Goal: Task Accomplishment & Management: Complete application form

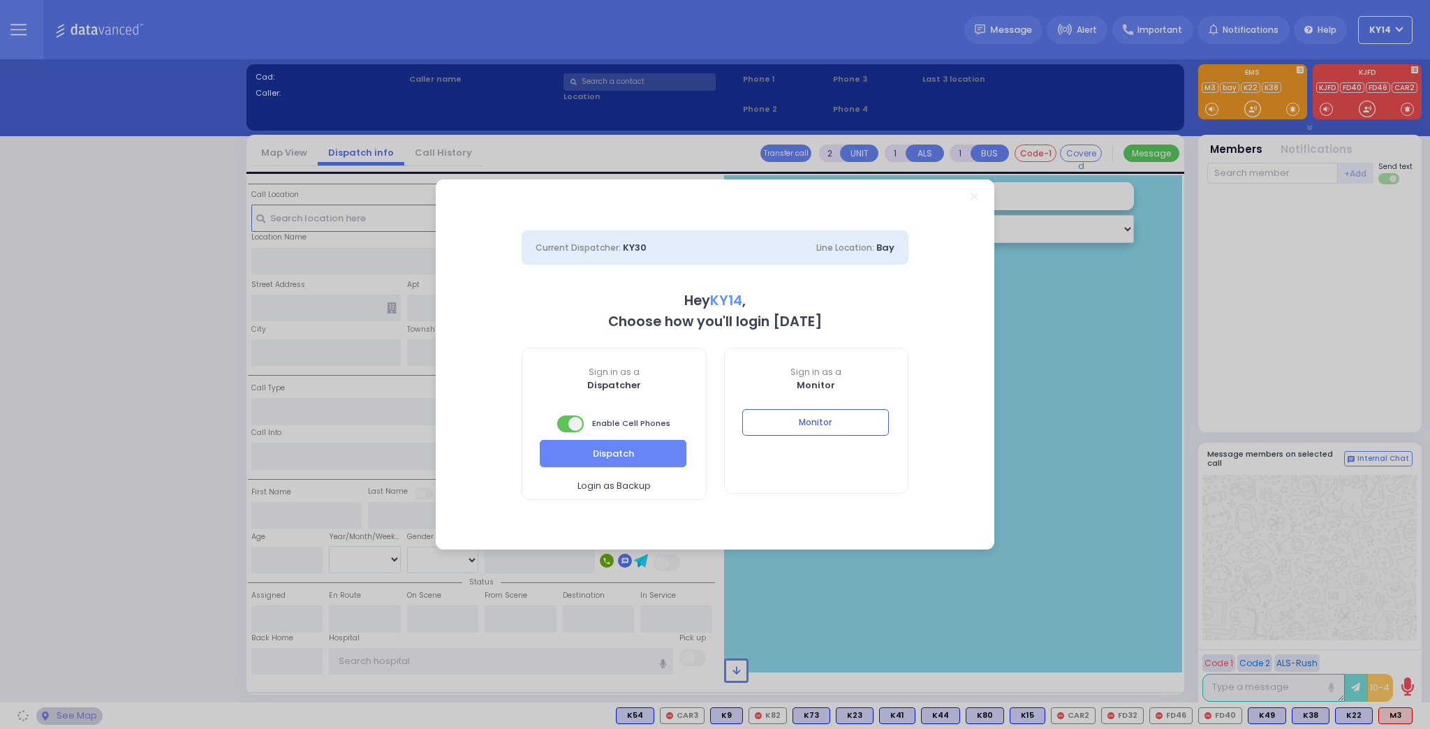
select select "2"
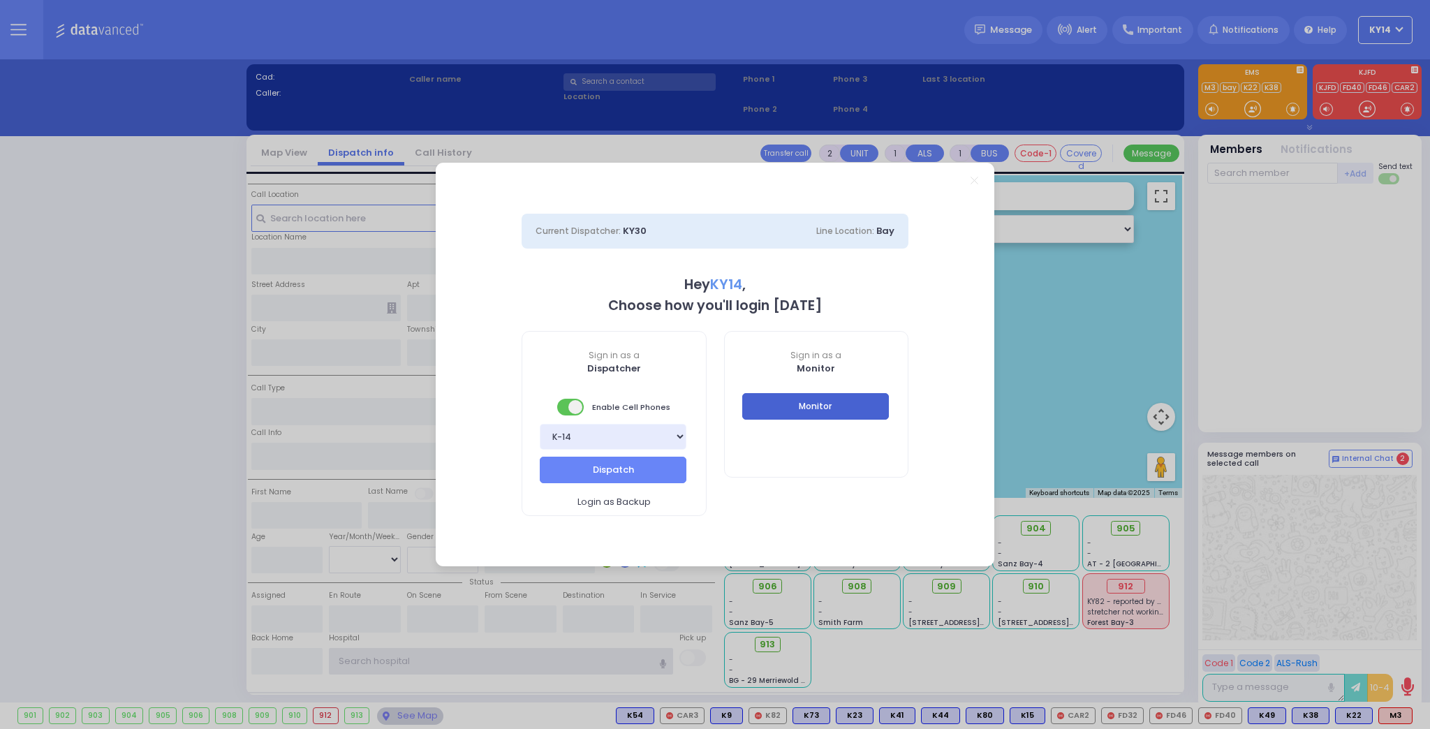
type input "ky14"
click at [813, 407] on button "Monitor" at bounding box center [815, 406] width 147 height 27
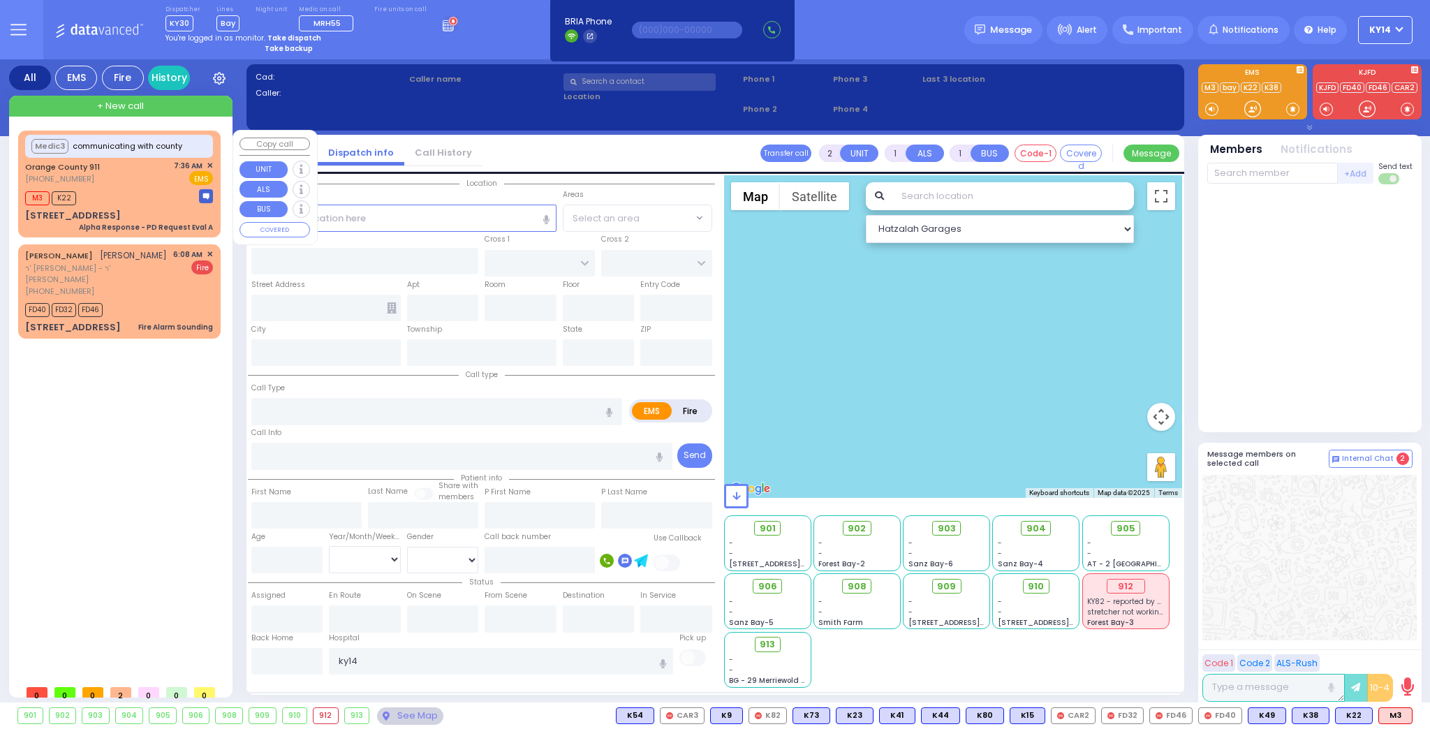
click at [143, 193] on div "M3 K22" at bounding box center [119, 196] width 188 height 17
type input "6"
select select
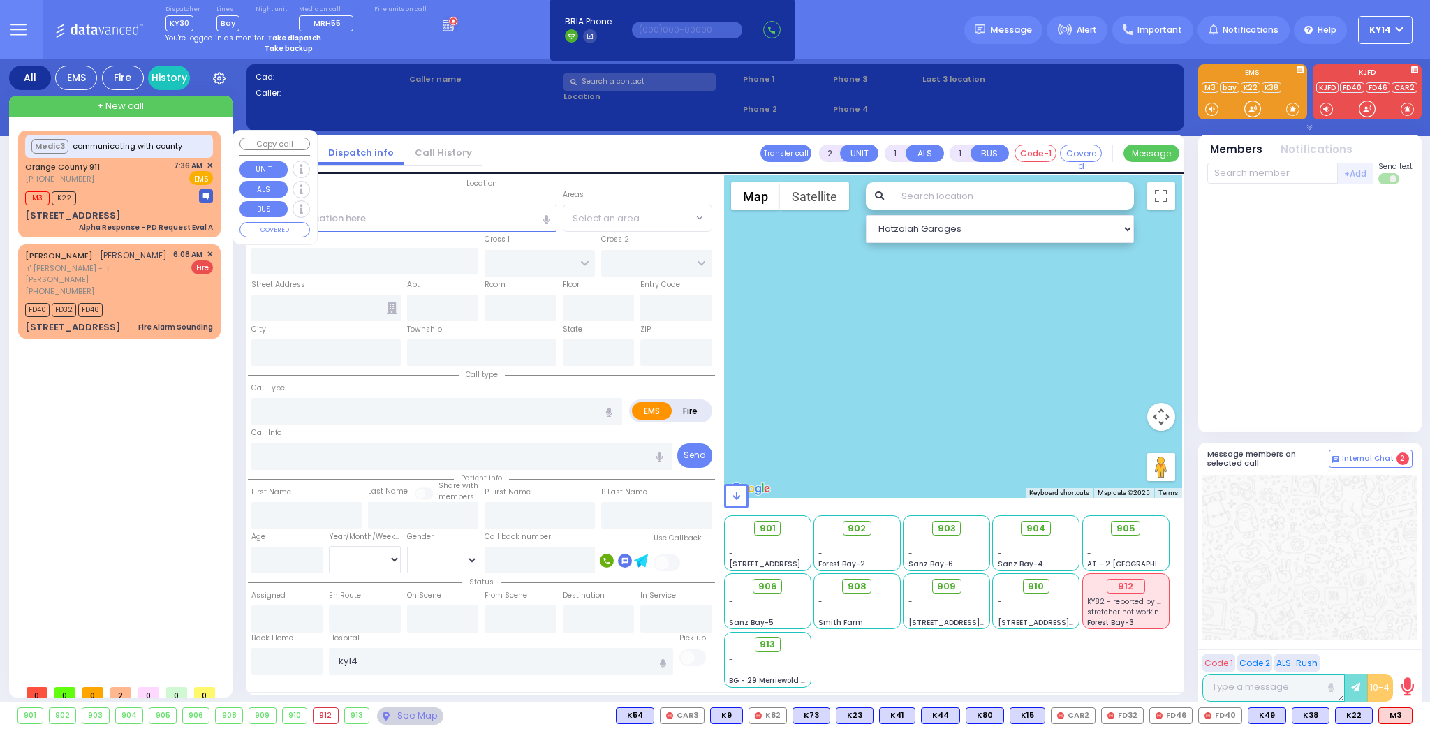
type input "Alpha Response - PD Request Eval A"
radio input "true"
type input "Nature: : Alpha Response - PD Request Eval A Address: : [STREET_ADDRESS][GEOGRA…"
select select
type input "07:39"
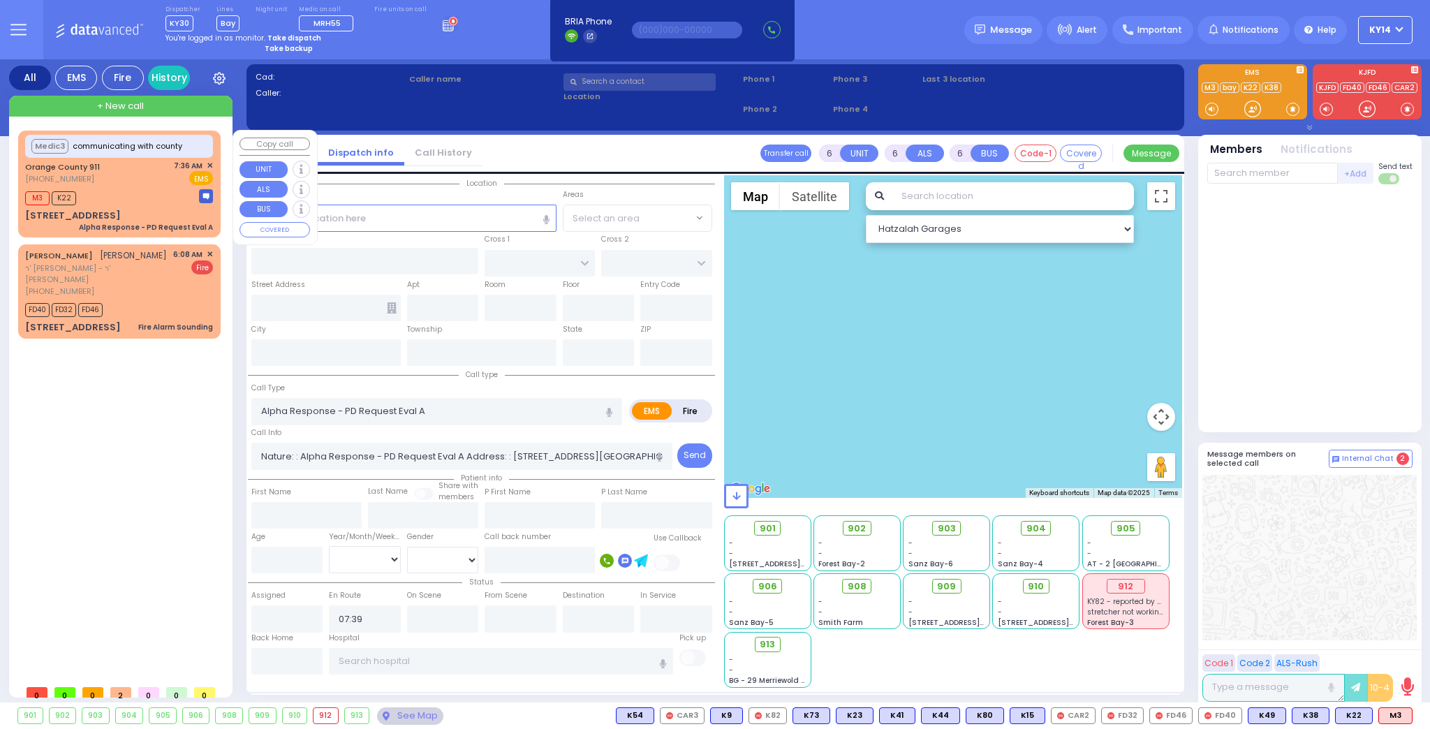
select select "Hatzalah Garages"
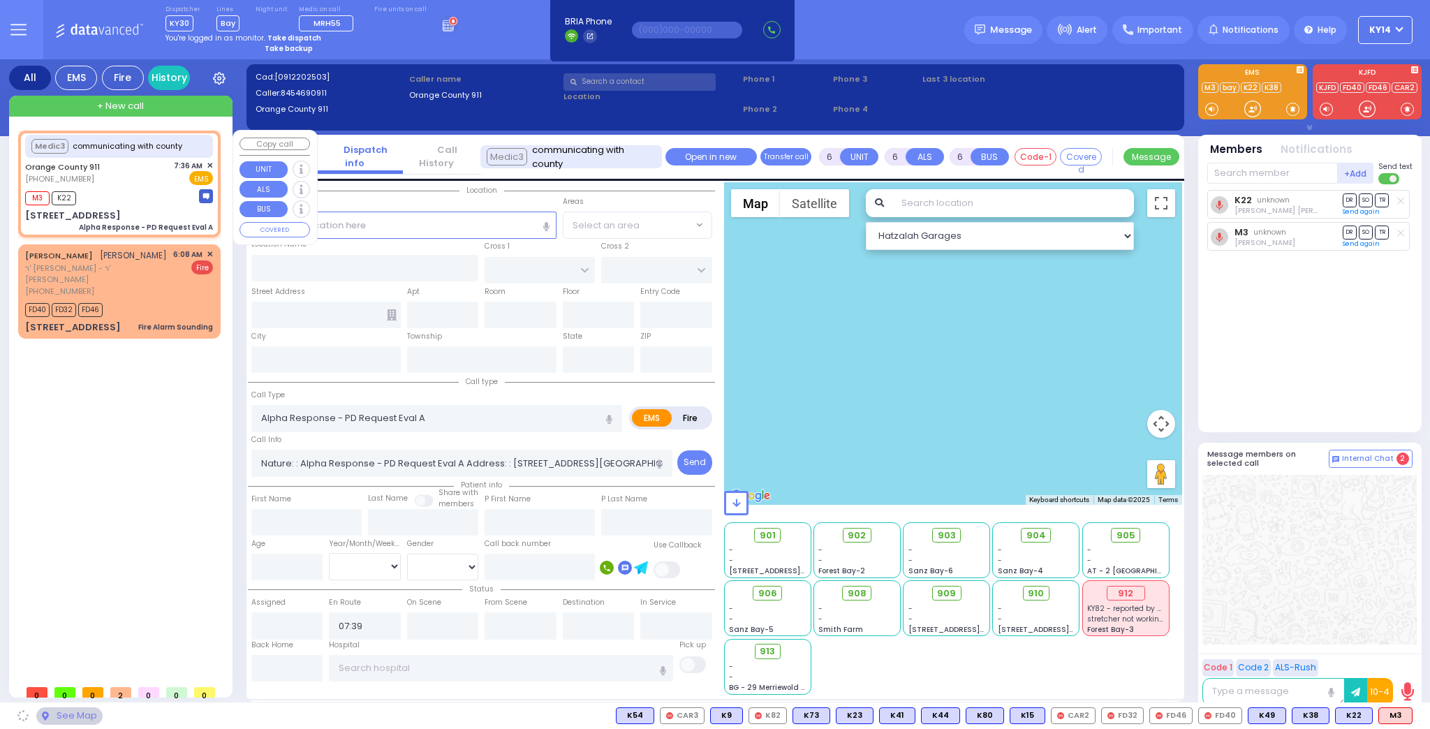
type input "5 Orshava Ct"
type input "Monroe"
type input "[US_STATE]"
type input "10950"
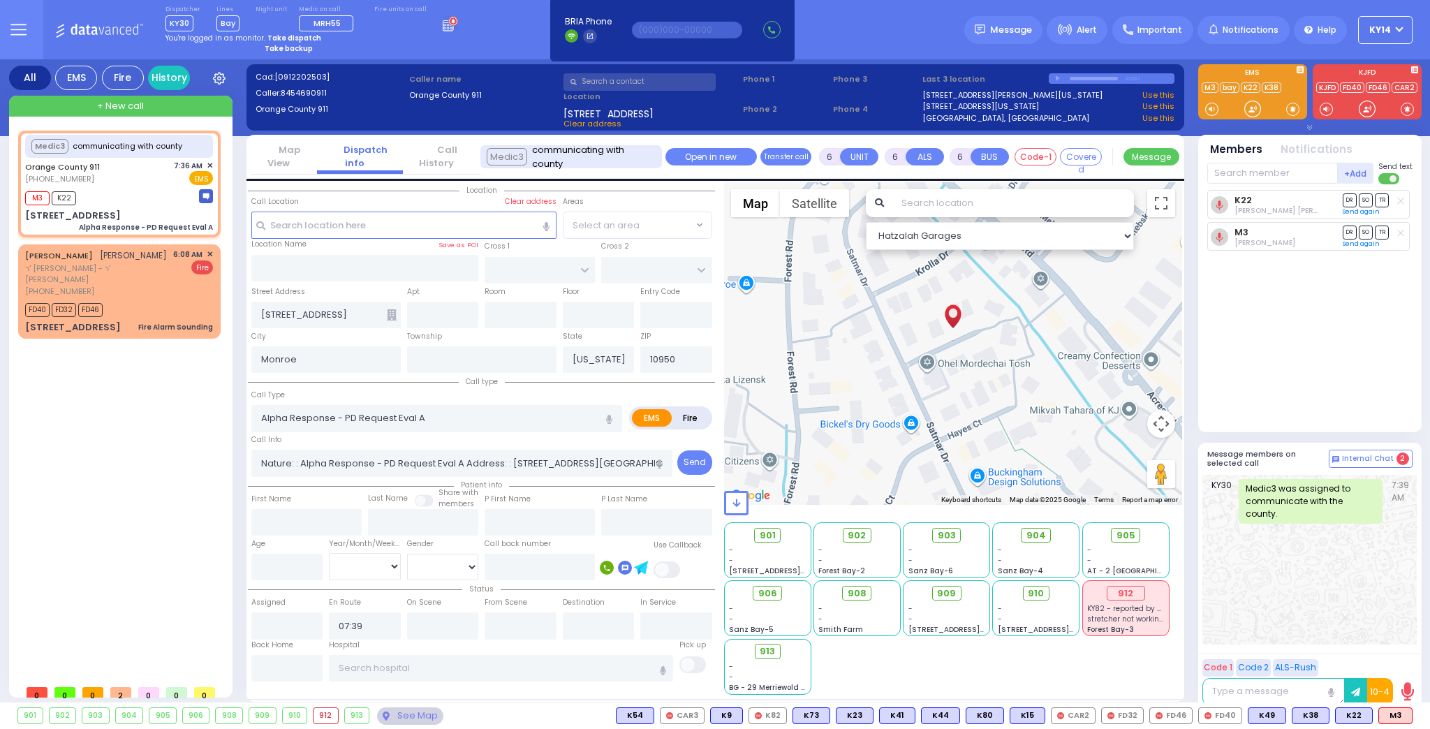
click at [388, 309] on icon at bounding box center [392, 314] width 10 height 11
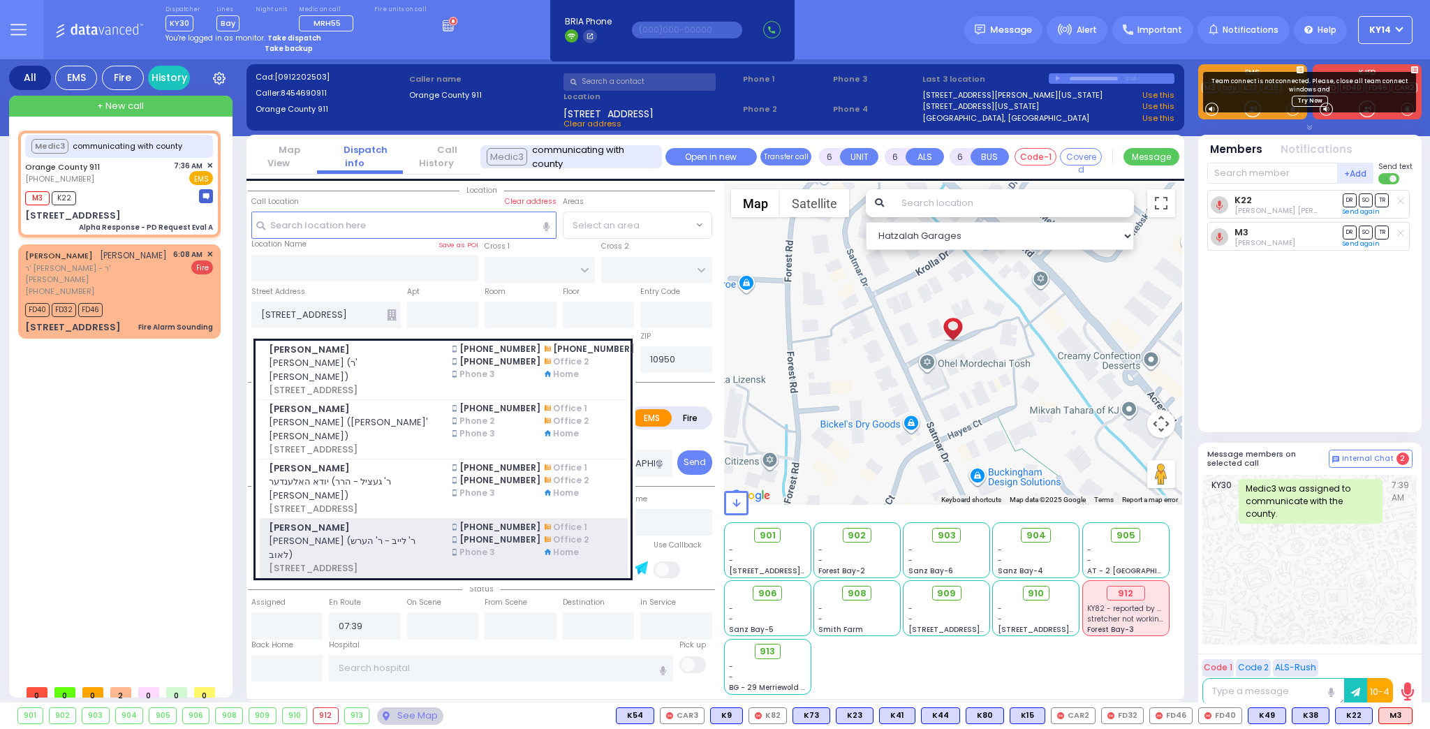
click at [395, 554] on span "מרת גליק (ר' לייב - ר' הערש לאוב)" at bounding box center [352, 547] width 167 height 27
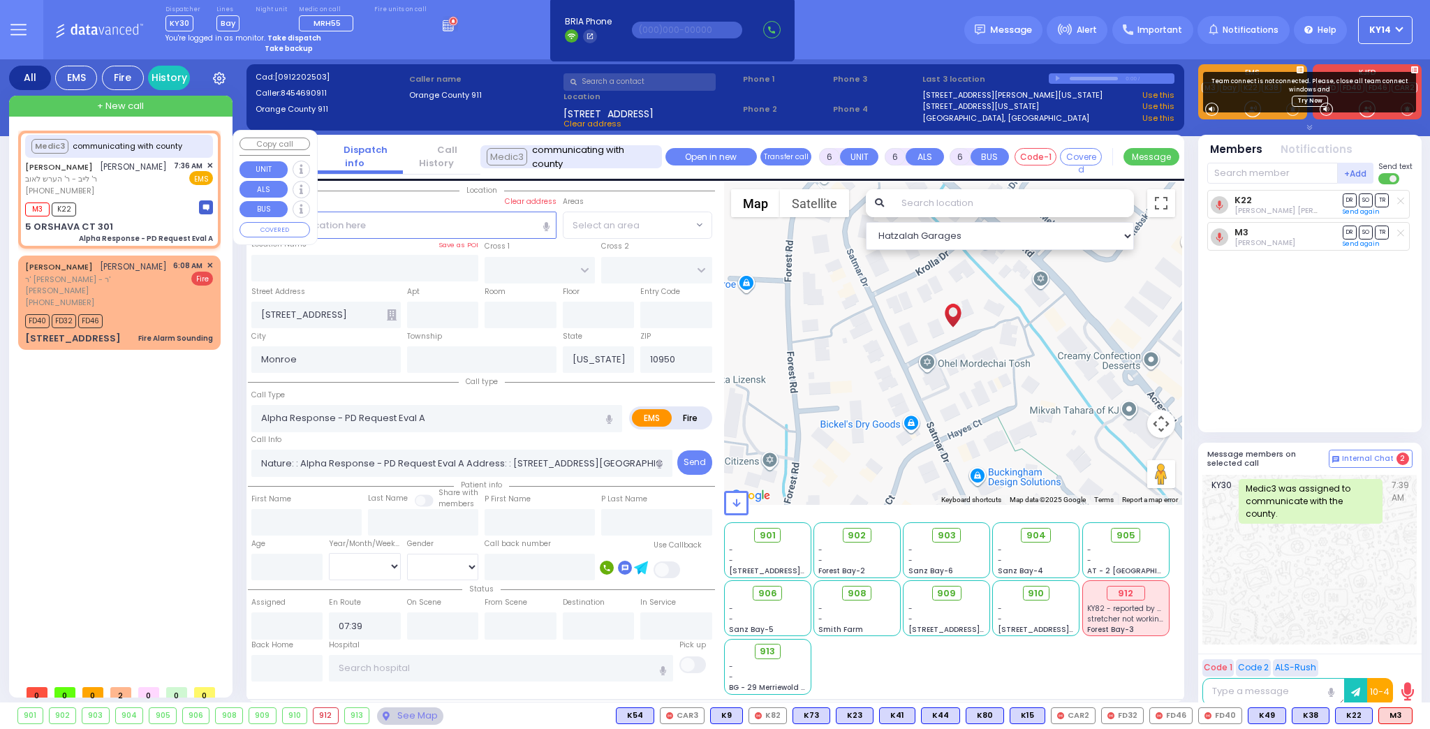
select select
radio input "true"
type input "MRS."
type input "GLUCK"
select select
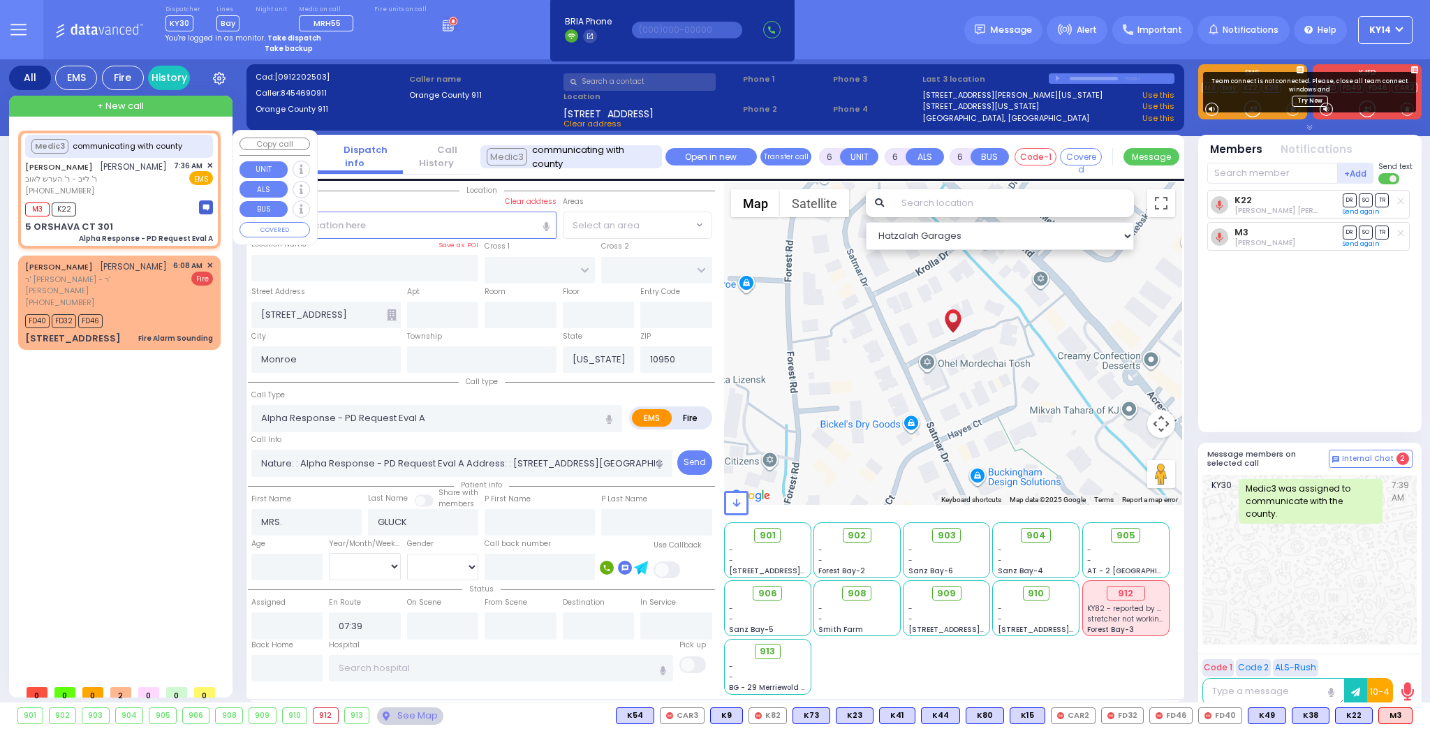
select select "Hatzalah Garages"
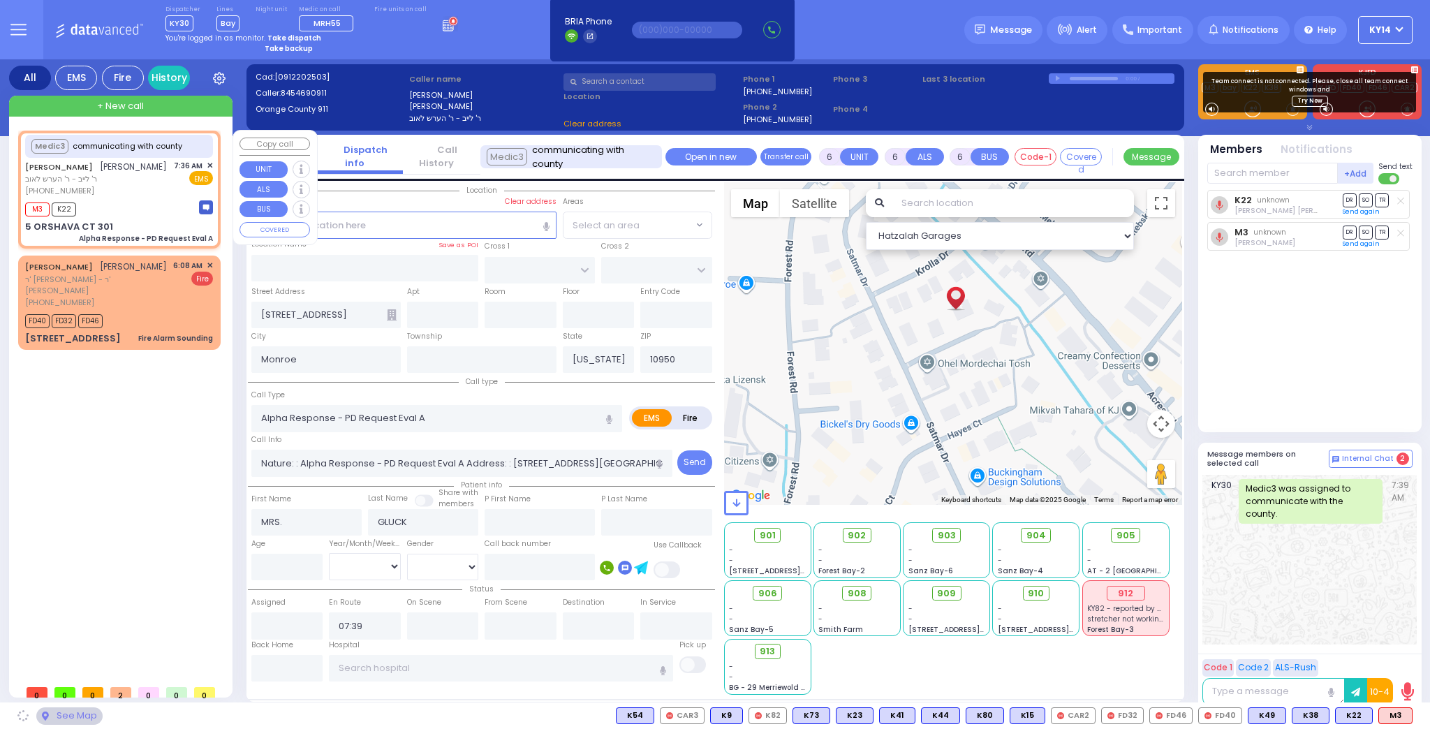
type input "SATMAR DR"
type input "5 ORSHAVA CT"
type input "301"
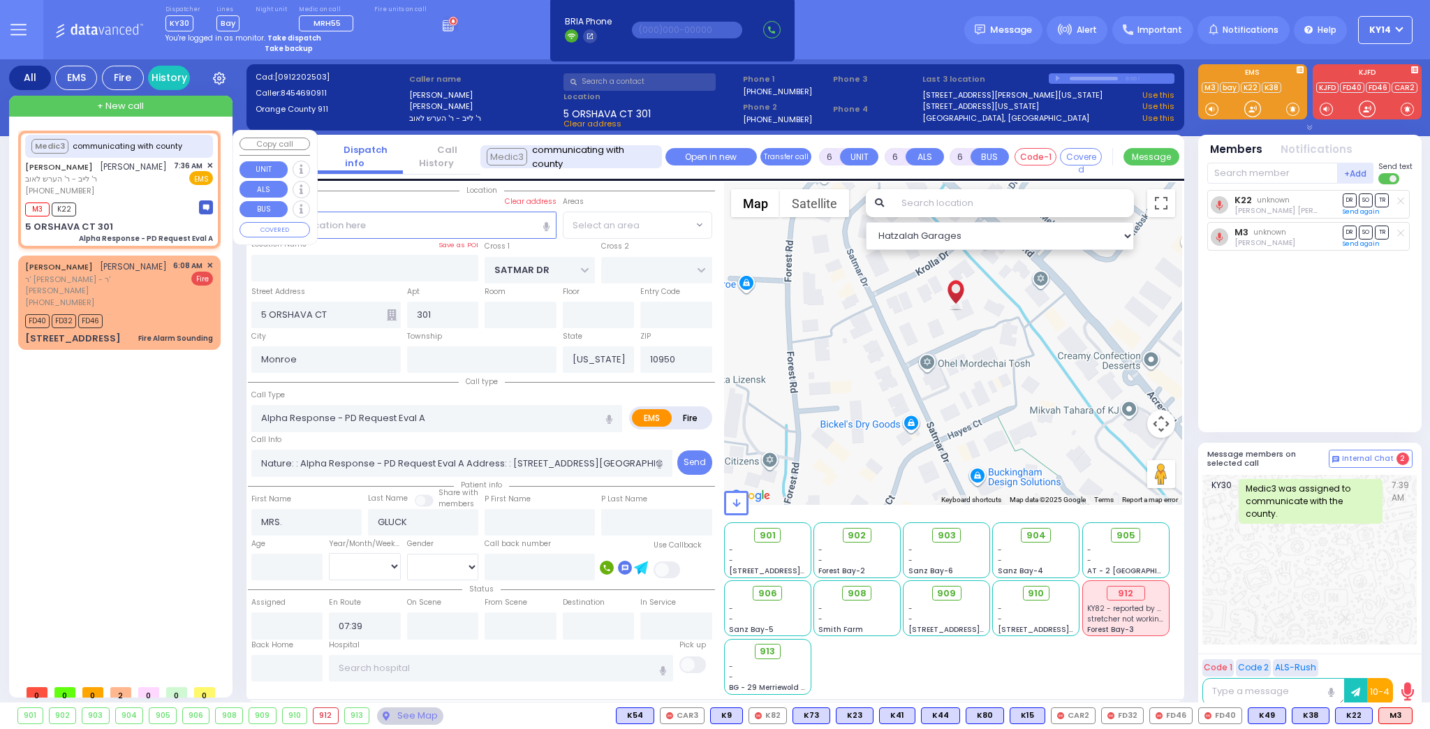
select select "SECTION 3"
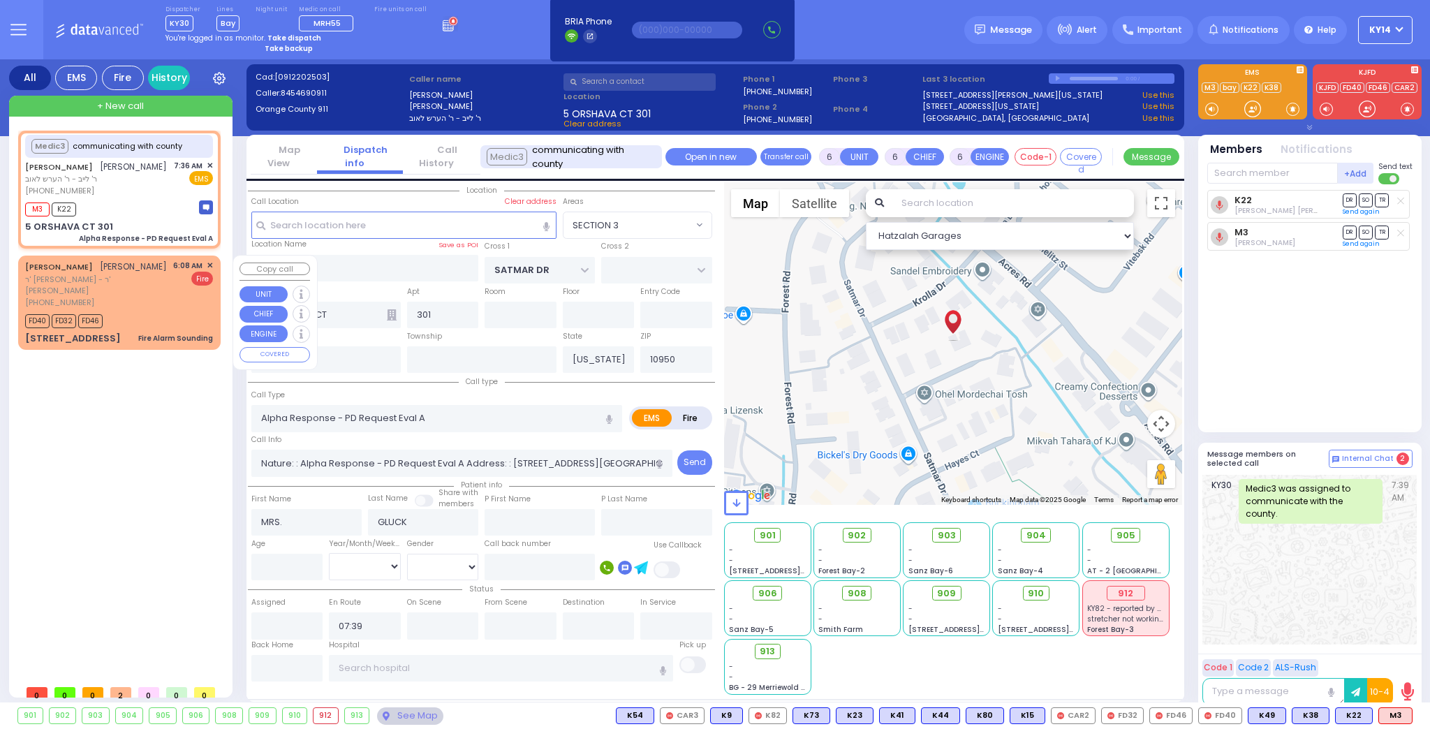
click at [144, 294] on span "ר' יצחק - ר' אורי יודא קויפמאן" at bounding box center [96, 285] width 143 height 23
type input "2"
type input "1"
select select
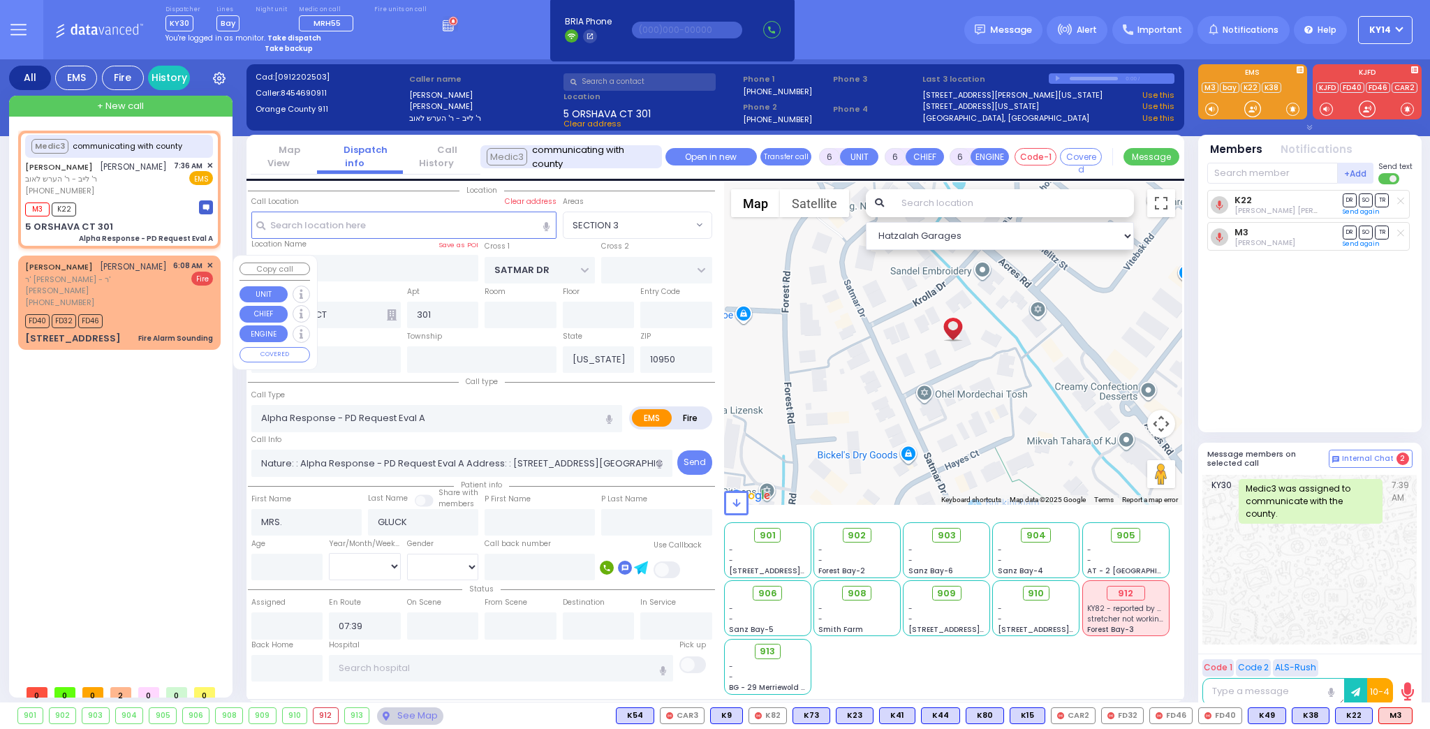
type input "Fire Alarm Sounding"
radio input "false"
radio input "true"
type input "YECHESKEL SHRAGA"
type input "KAUFMAN"
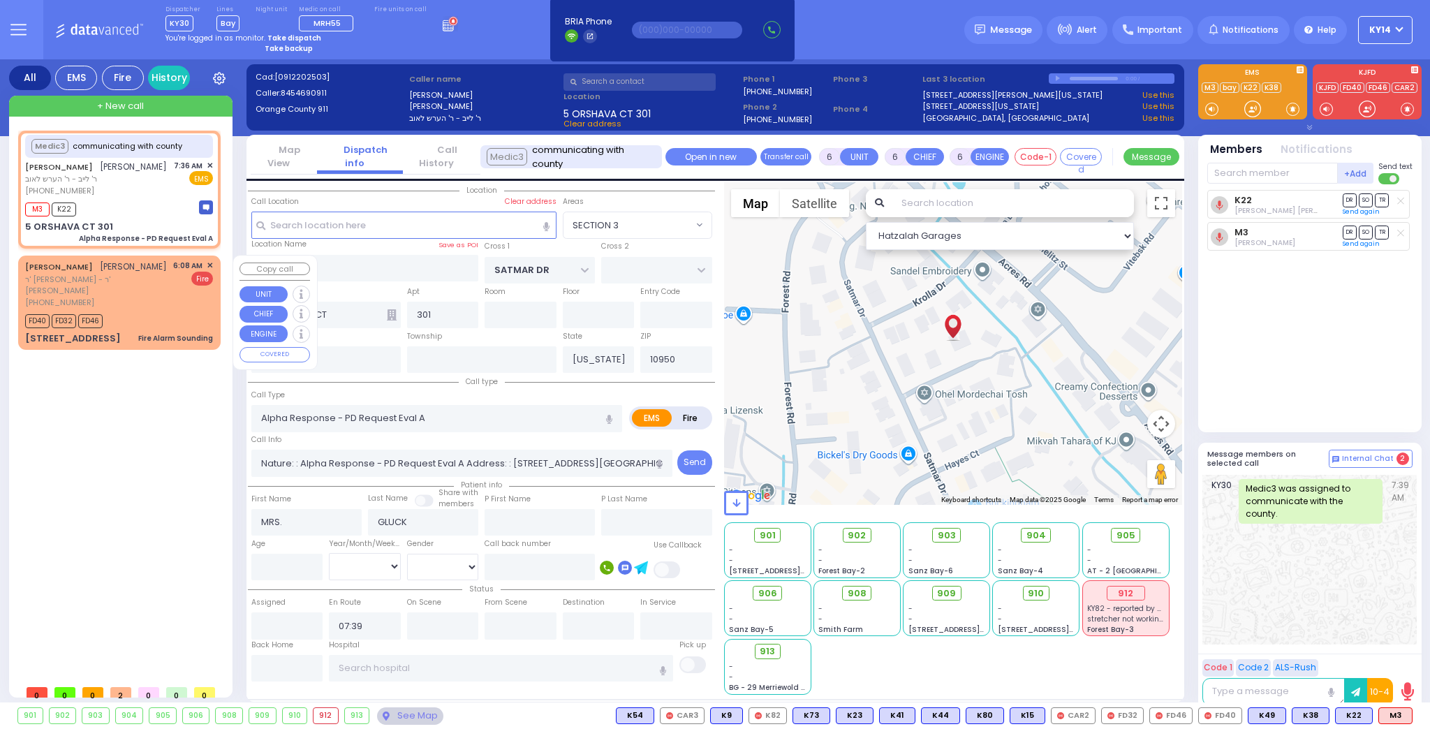
select select
type input "06:08"
type input "06:10"
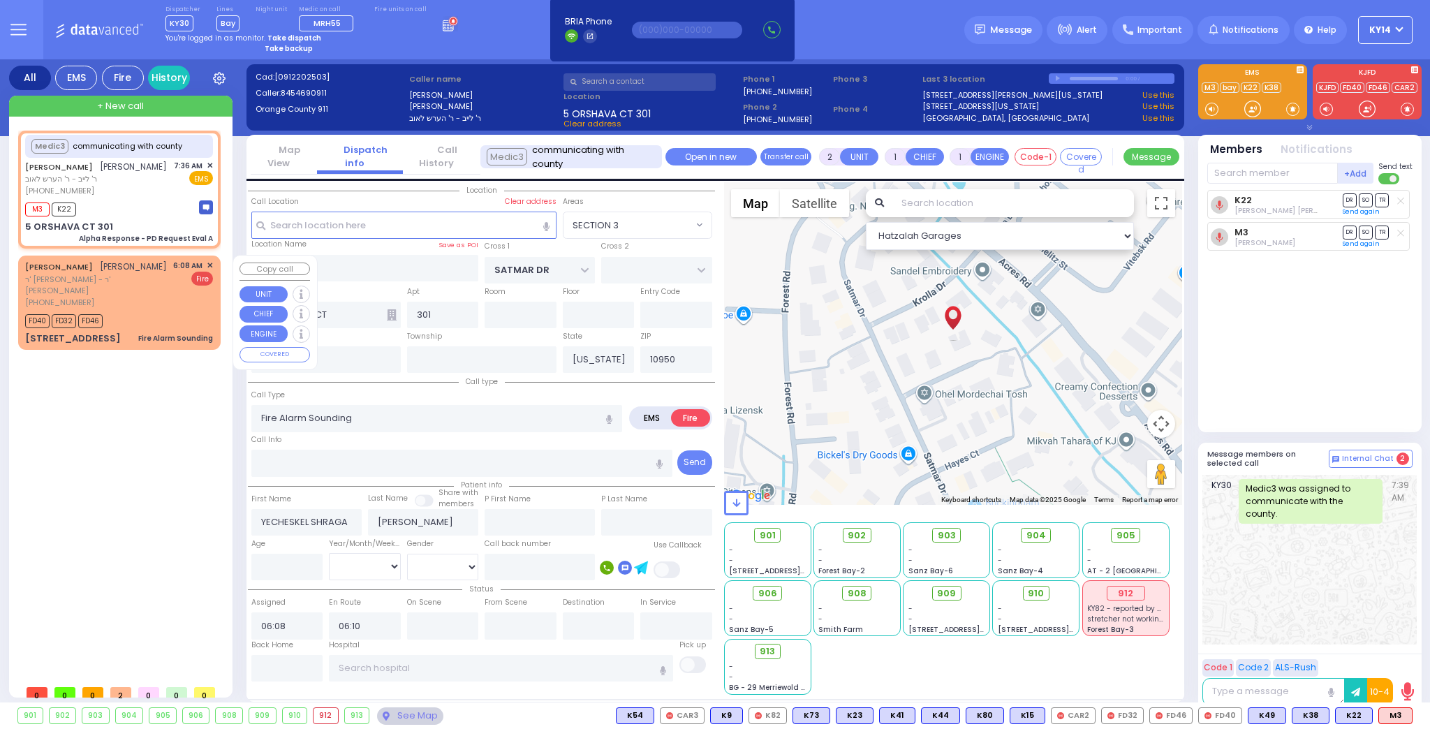
select select "Hatzalah Garages"
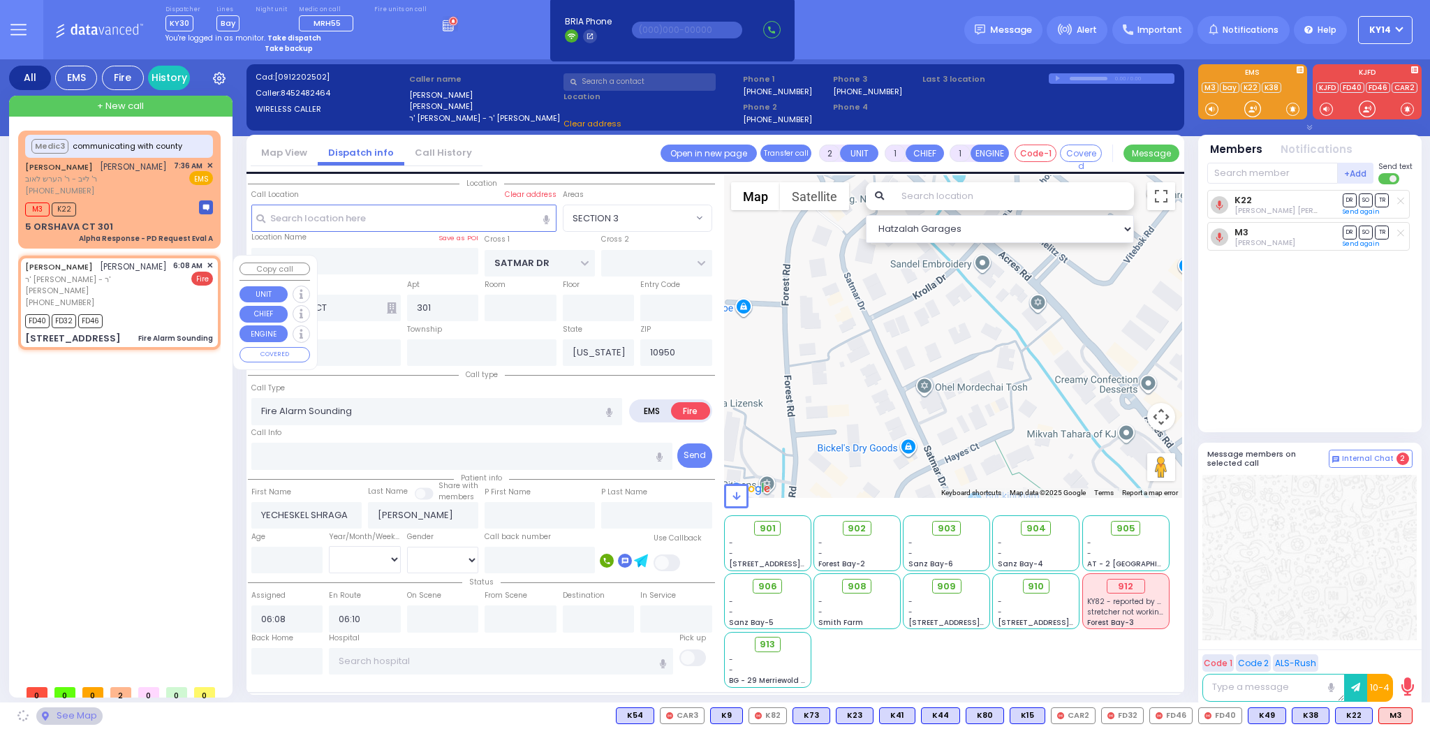
type input "CHUST RD"
type input "BAKERTOWN RD"
type input "11 AUSTRA PKWY"
type input "202"
type input "Kiryas Joel"
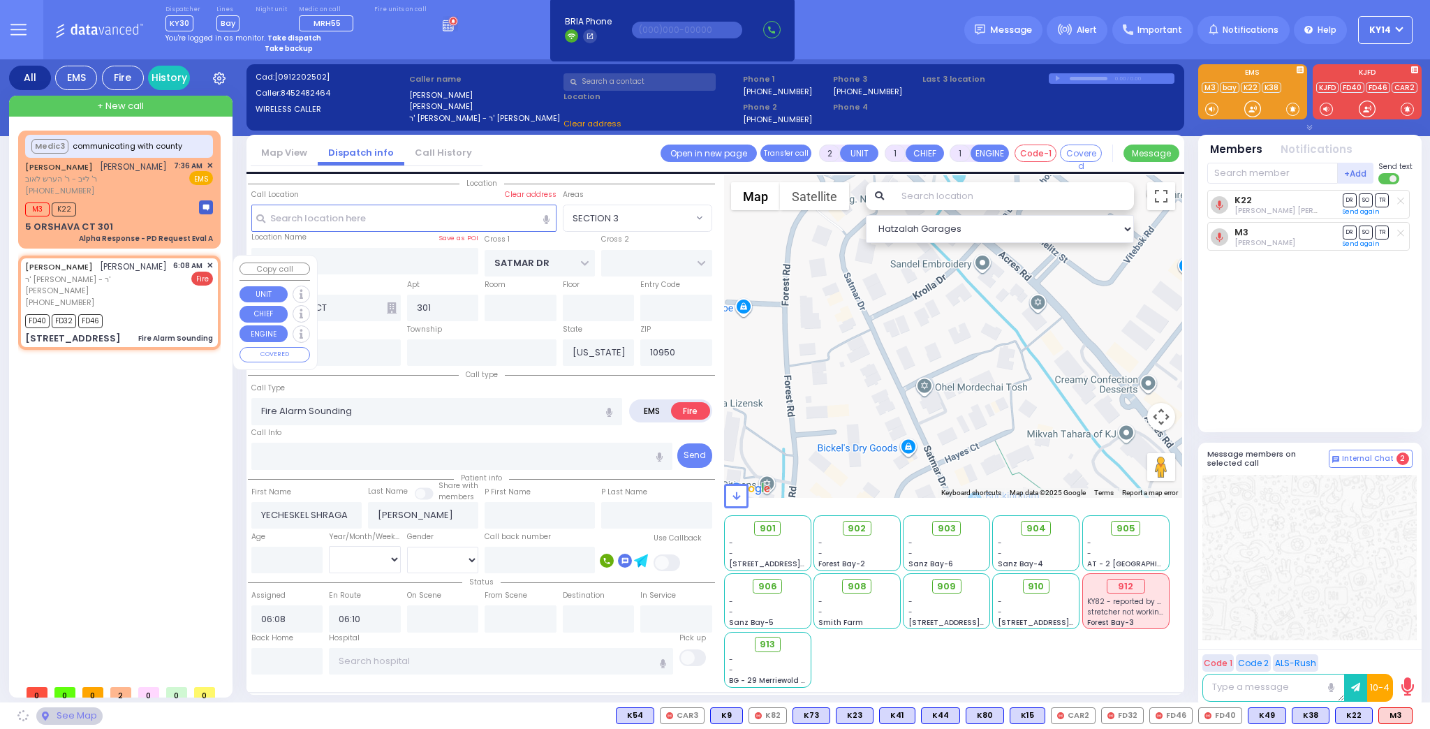
type input "10930"
select select "VYOEL MOSHE"
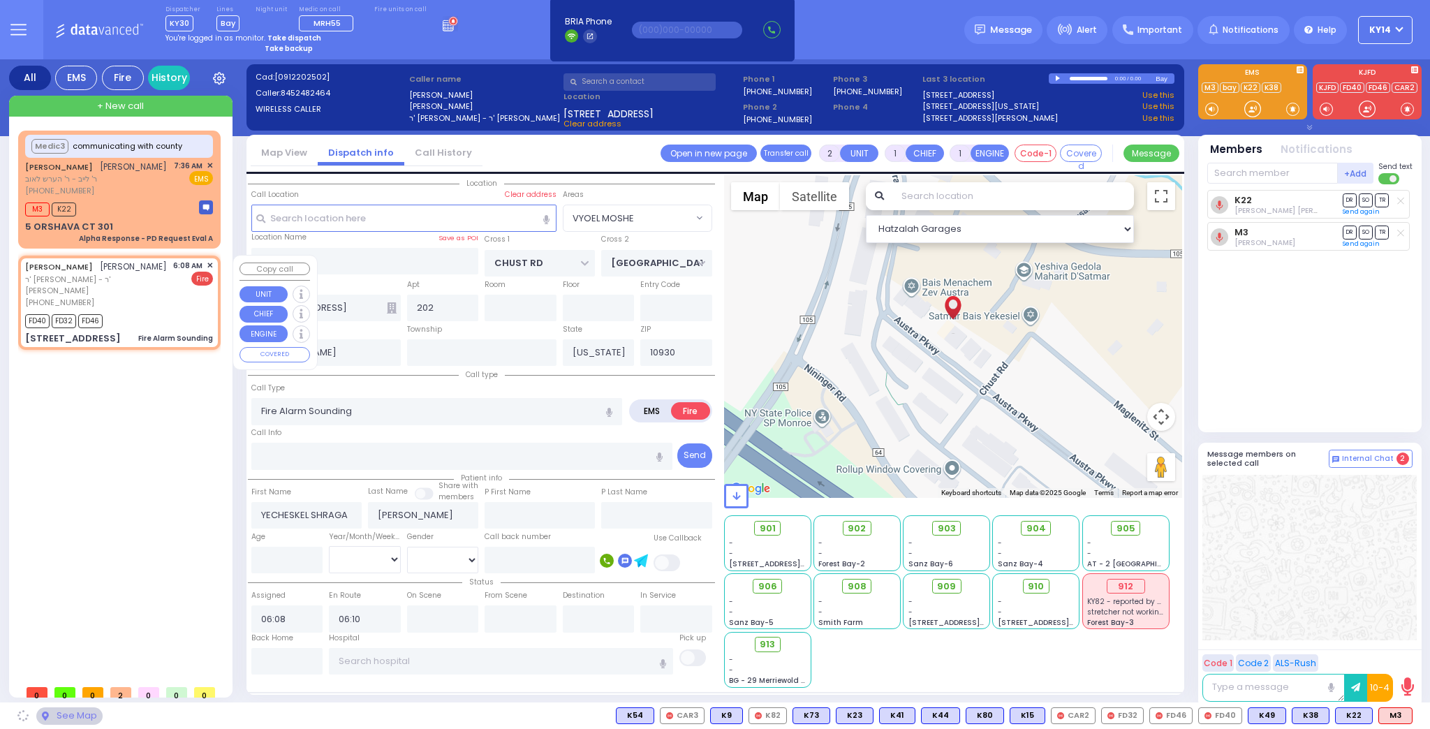
click at [213, 266] on span "✕" at bounding box center [210, 266] width 6 height 12
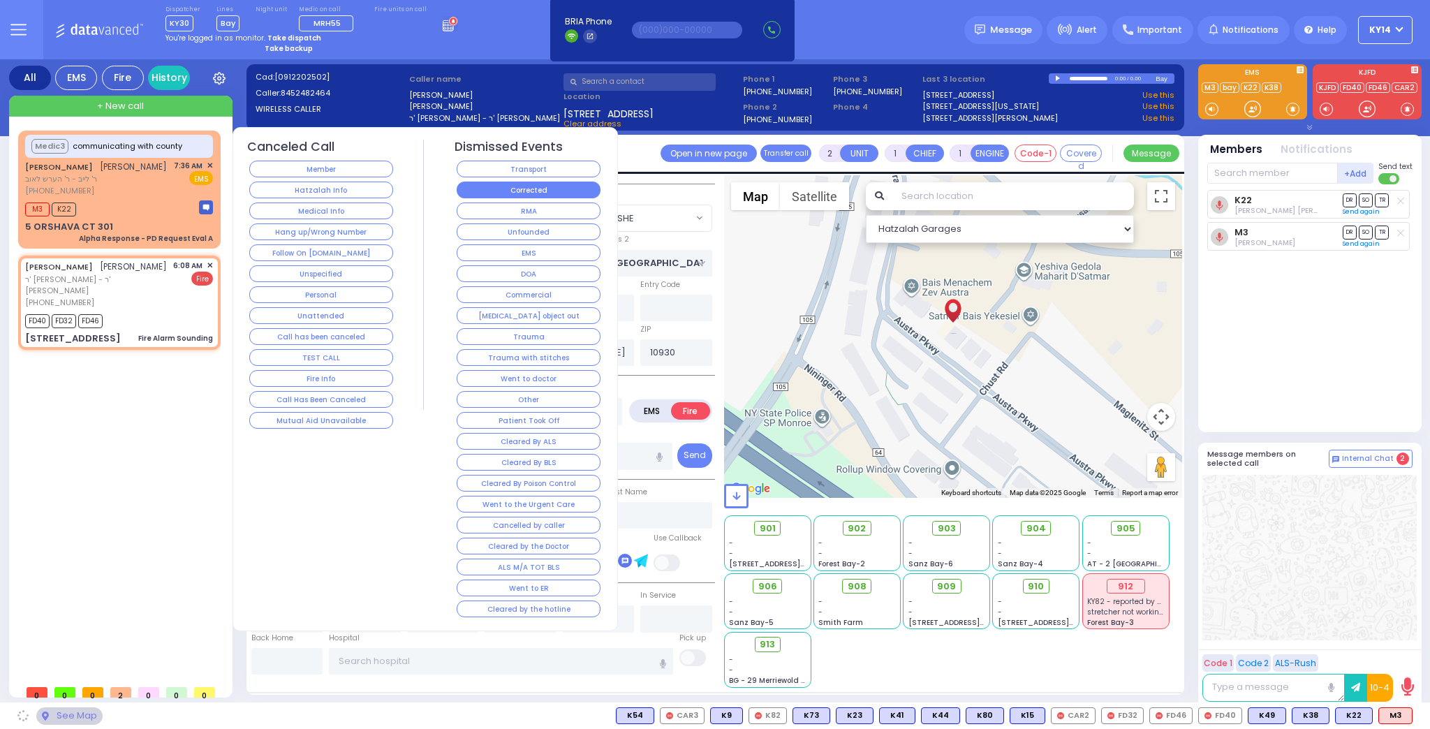
click at [506, 183] on button "Corrected" at bounding box center [529, 190] width 144 height 17
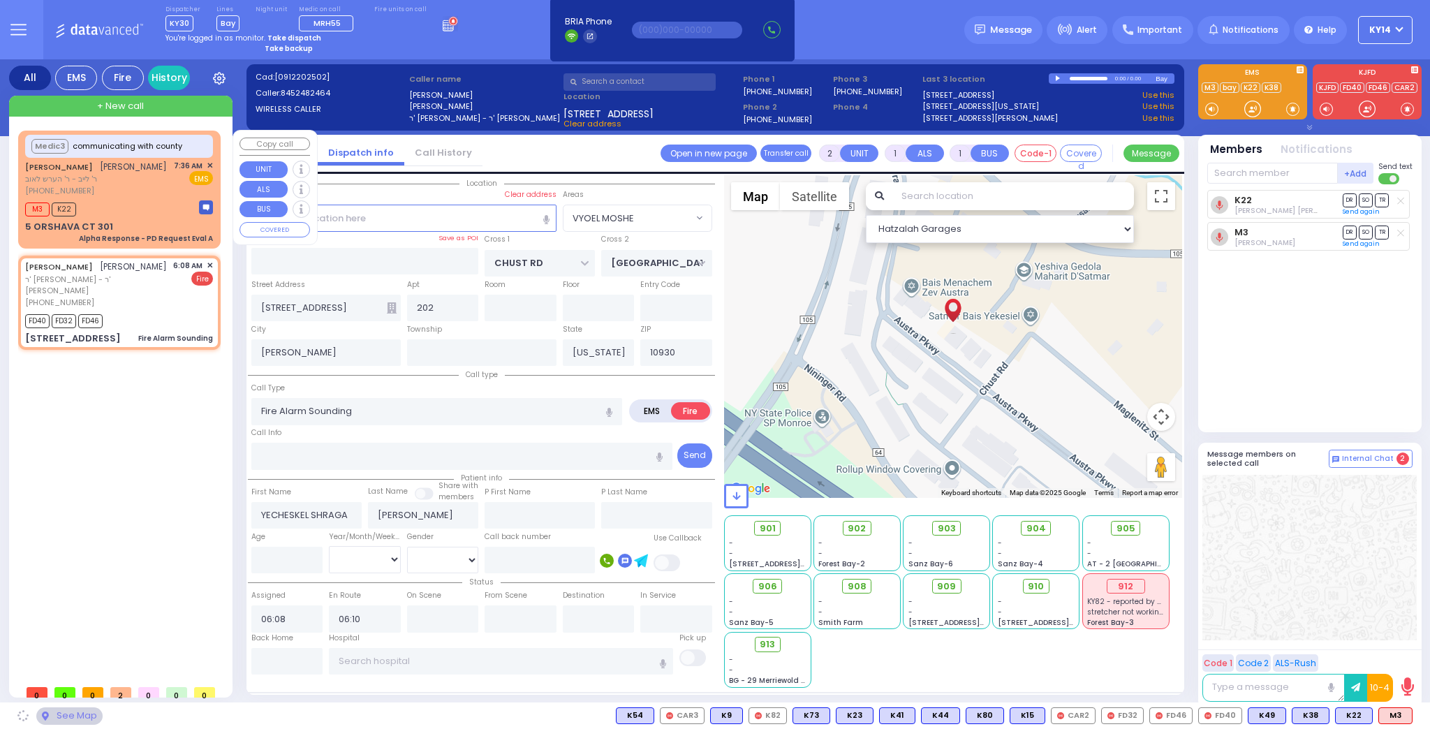
select select
radio input "true"
select select
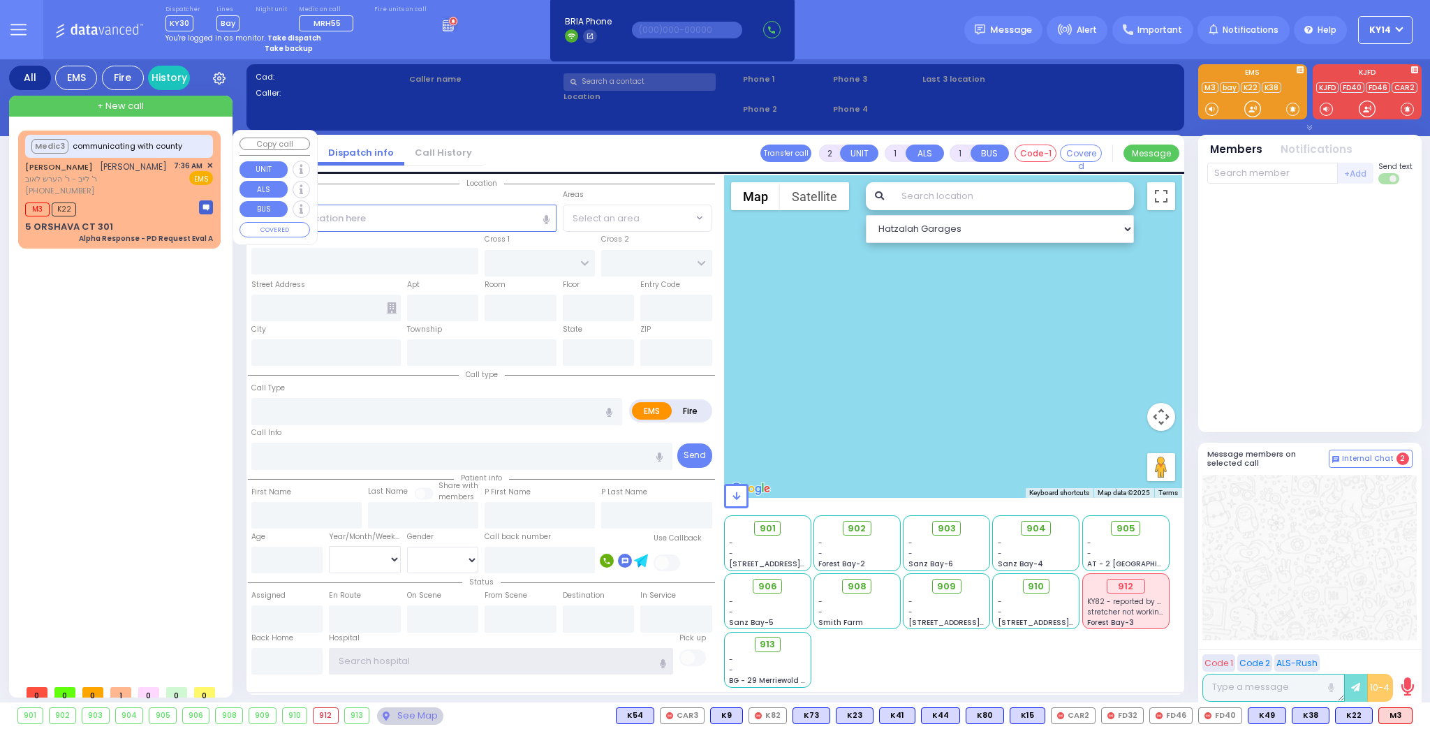
type input "ky14"
click at [126, 219] on div "Medic3 communicating with county [PERSON_NAME] מרת גליק ר' לייב - ר' הערש לאוב …" at bounding box center [119, 190] width 197 height 114
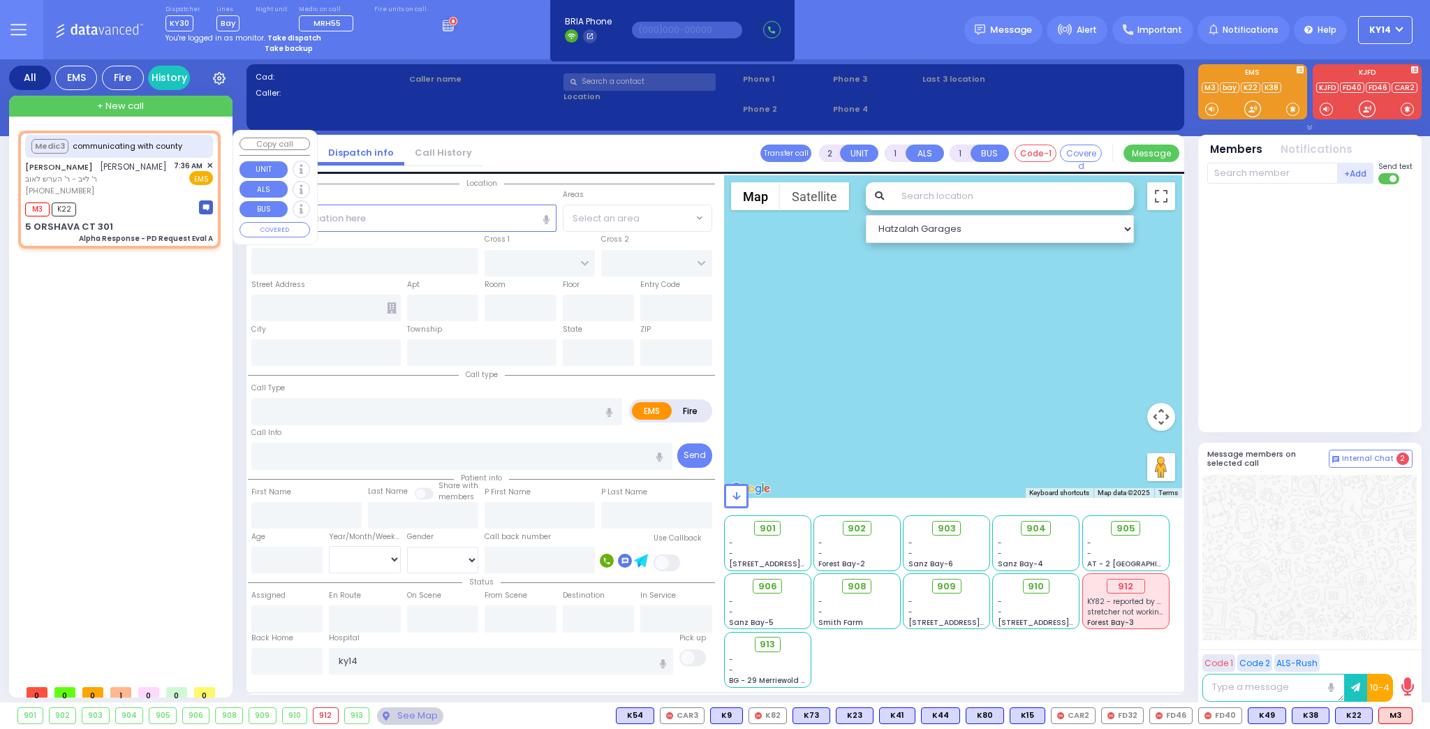
type input "6"
select select
type input "Alpha Response - PD Request Eval A"
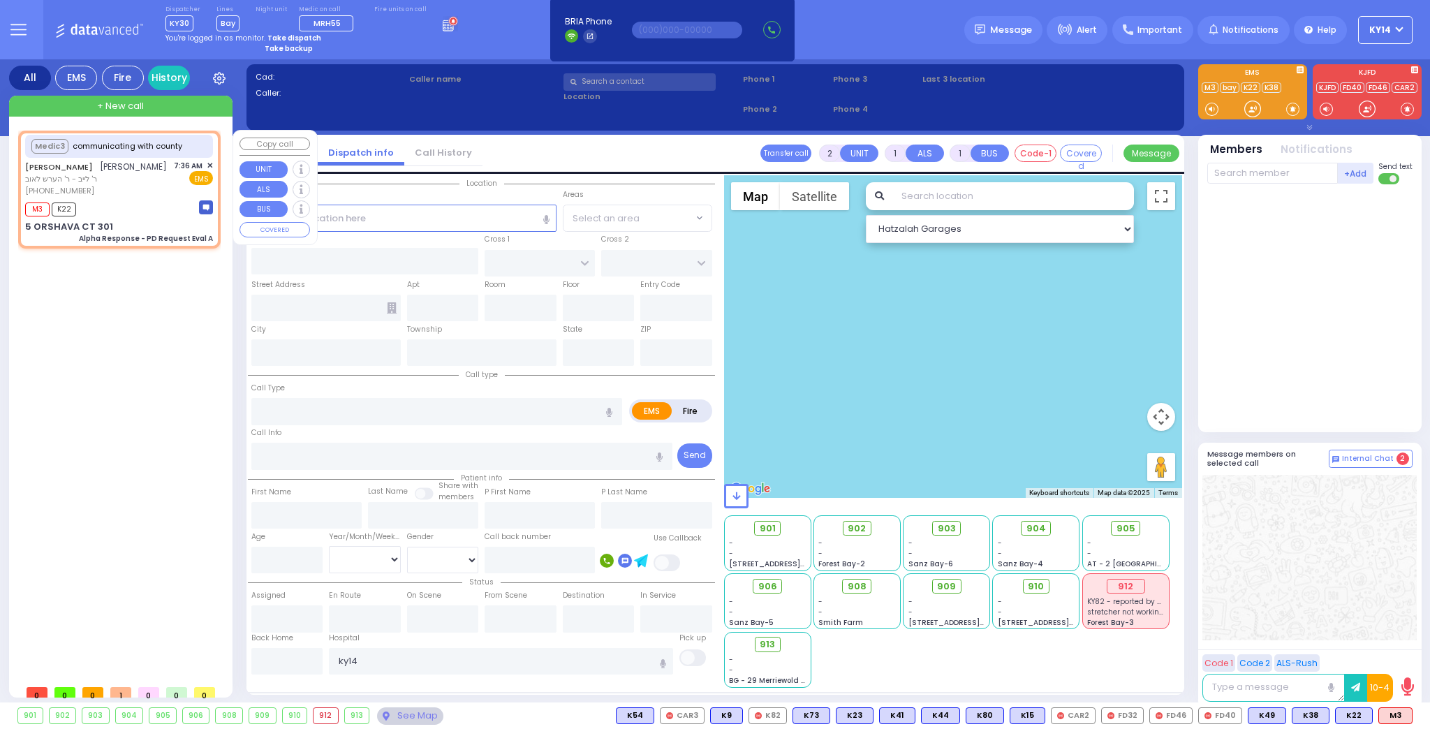
radio input "true"
type input "Nature: : Alpha Response - PD Request Eval A Address: : [STREET_ADDRESS][GEOGRA…"
type input "MRS."
type input "GLUCK"
select select
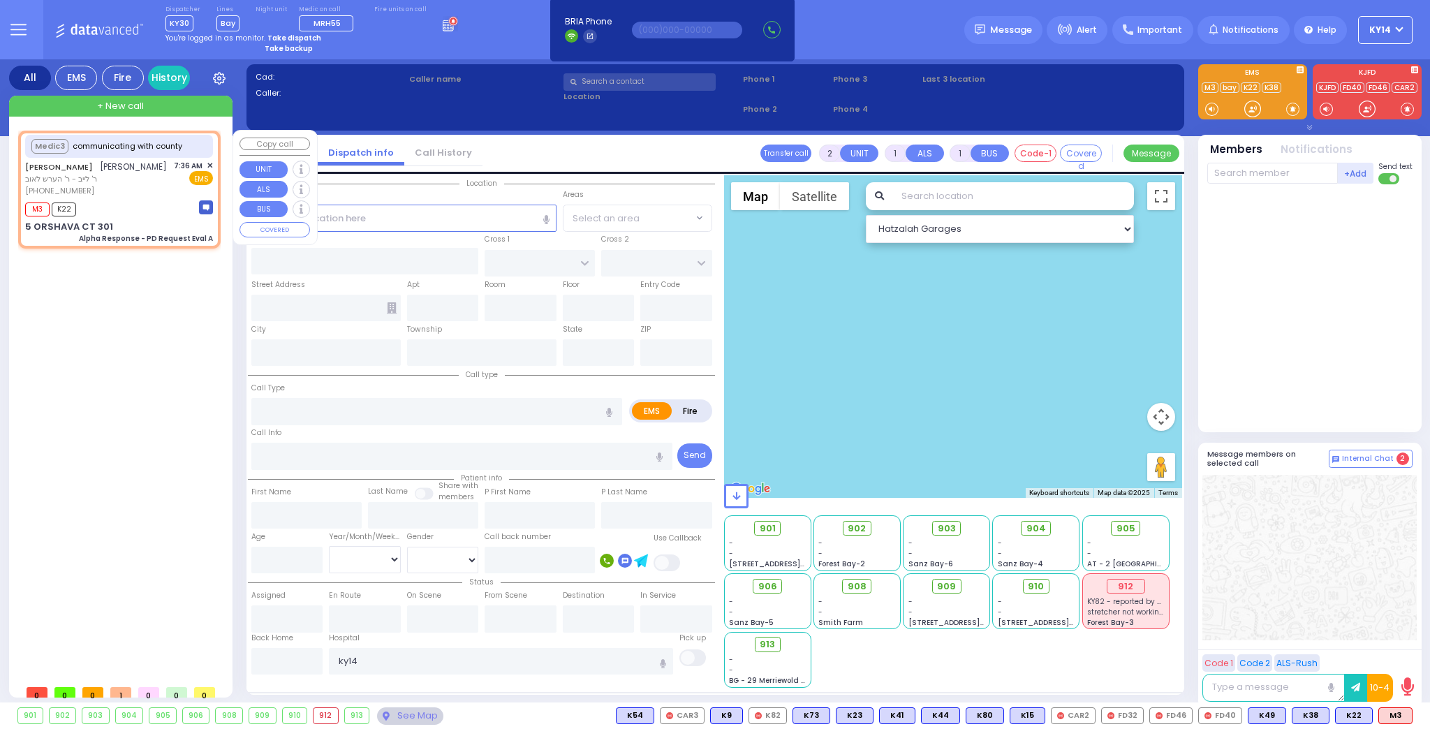
type input "07:39"
type input "SATMAR DR"
type input "5 ORSHAVA CT"
type input "301"
type input "Monroe"
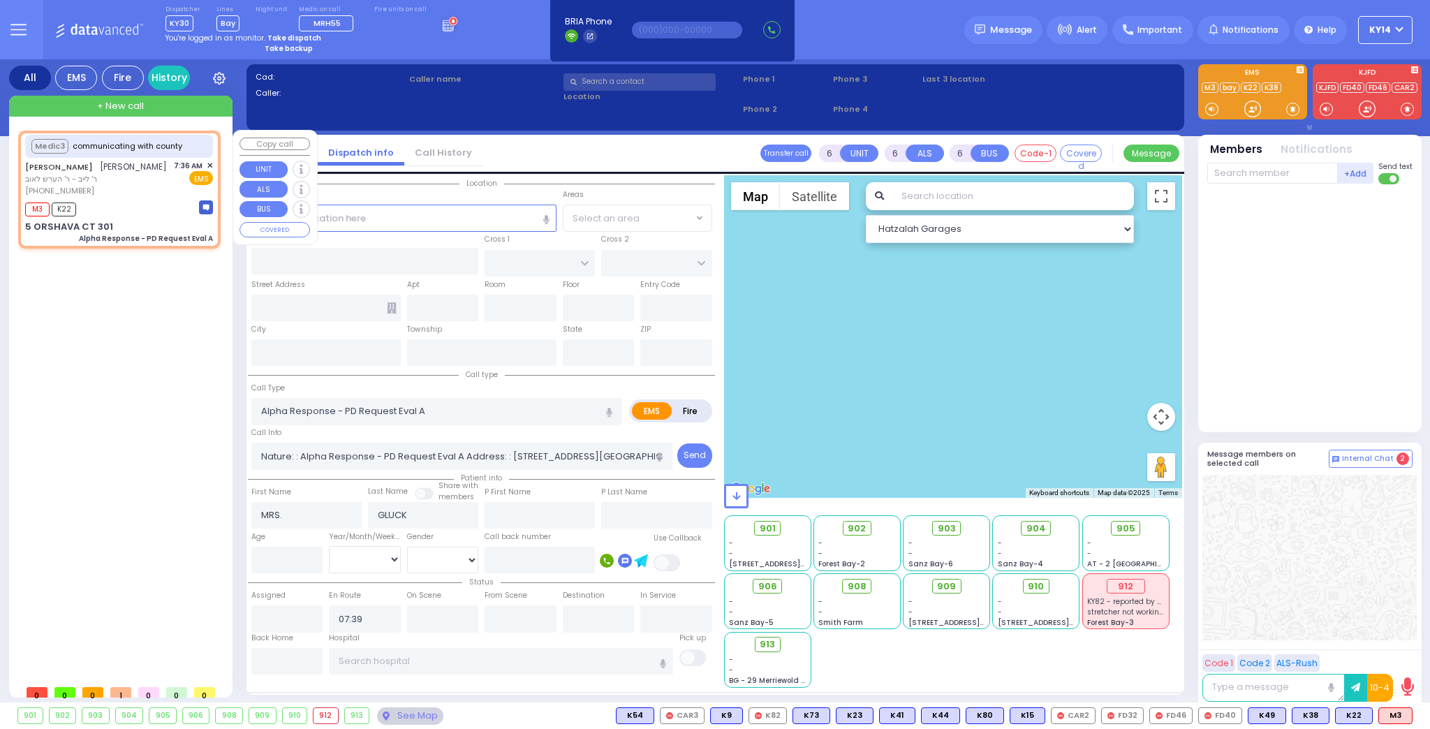
type input "[US_STATE]"
type input "10950"
select select "Hatzalah Garages"
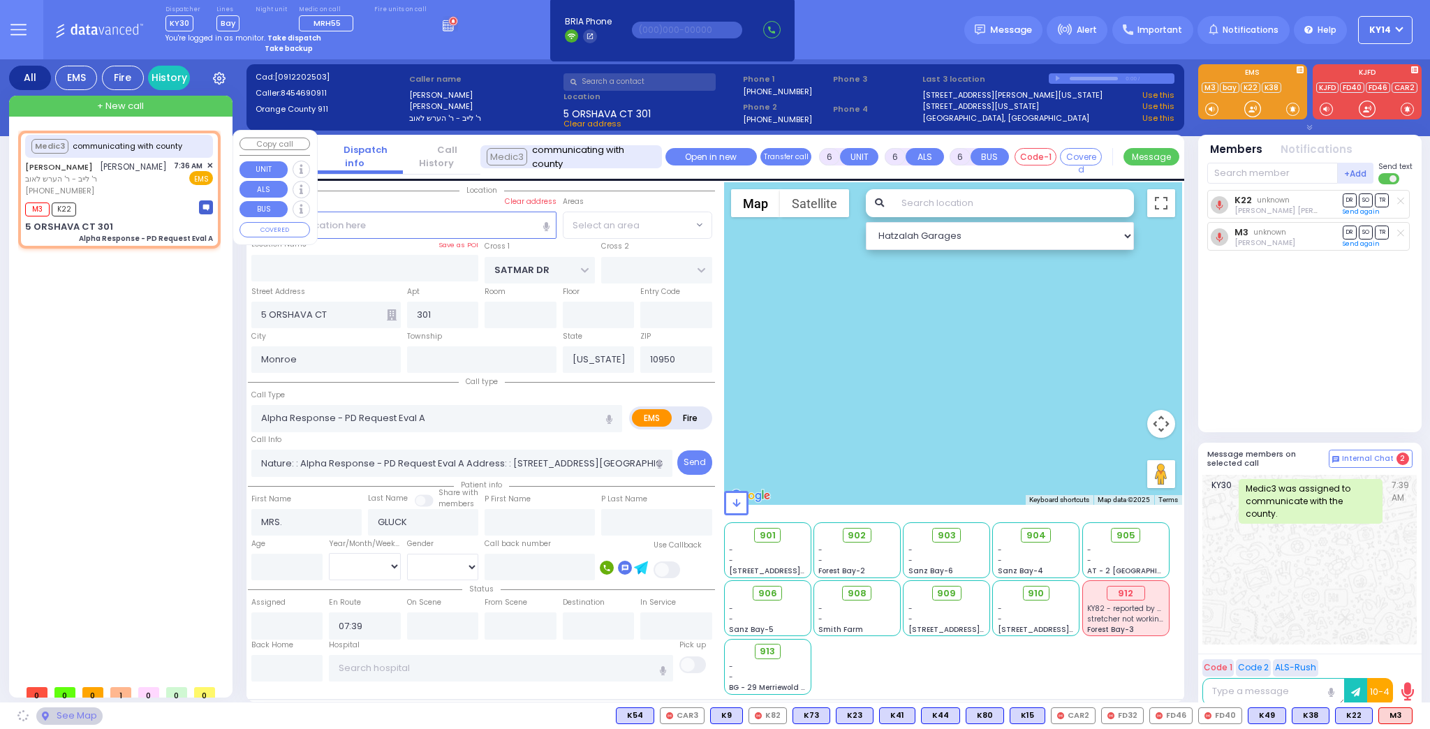
select select "SECTION 3"
